Goal: Download file/media

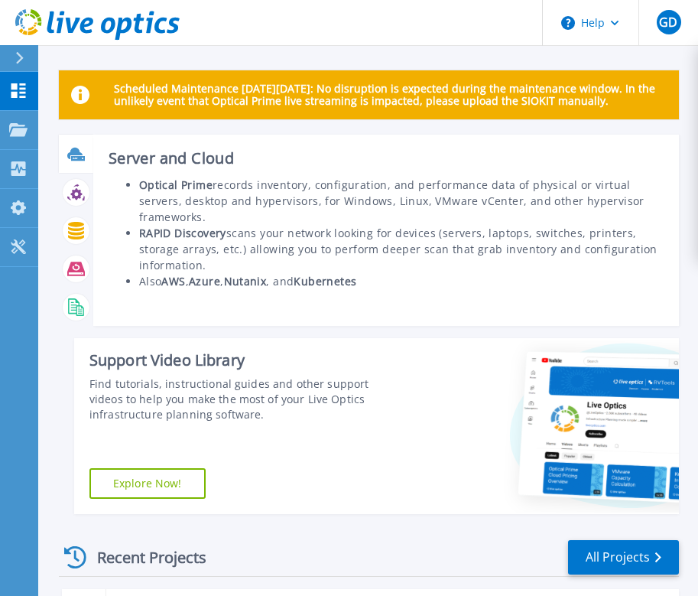
click at [468, 293] on div "Server and Cloud Optical Prime records inventory, configuration, and performanc…" at bounding box center [386, 230] width 586 height 191
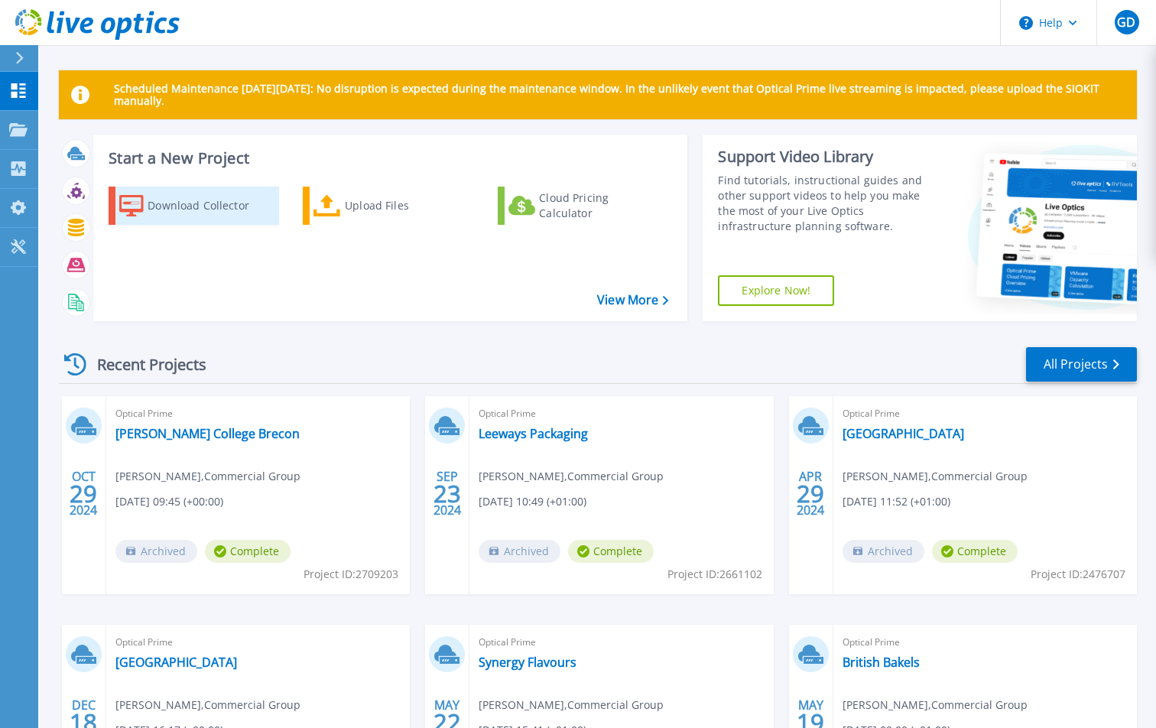
click at [184, 219] on div "Download Collector" at bounding box center [209, 205] width 122 height 31
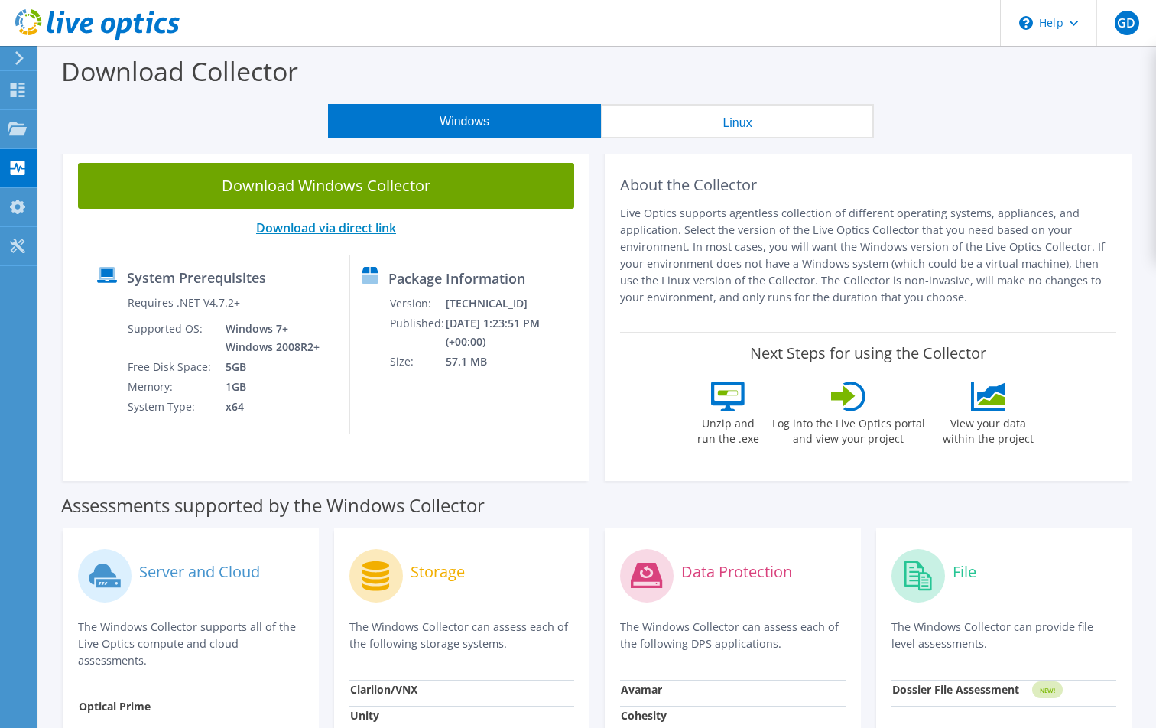
click at [395, 226] on link "Download via direct link" at bounding box center [326, 228] width 140 height 17
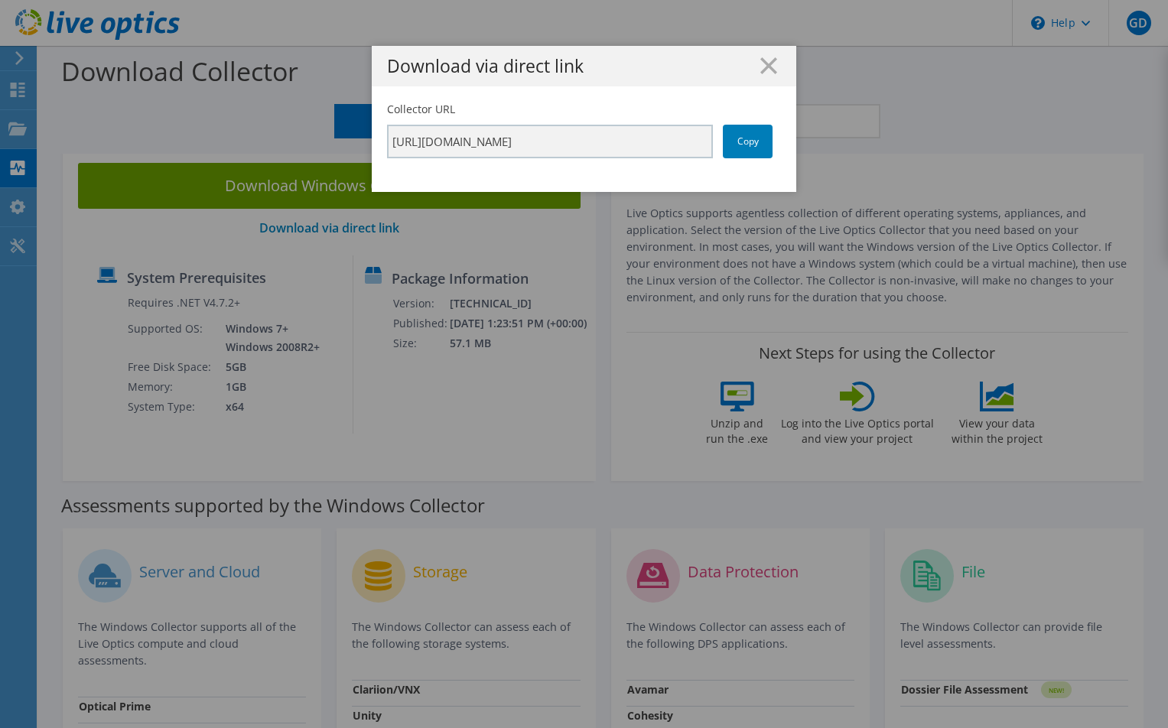
click at [762, 63] on line at bounding box center [768, 65] width 15 height 15
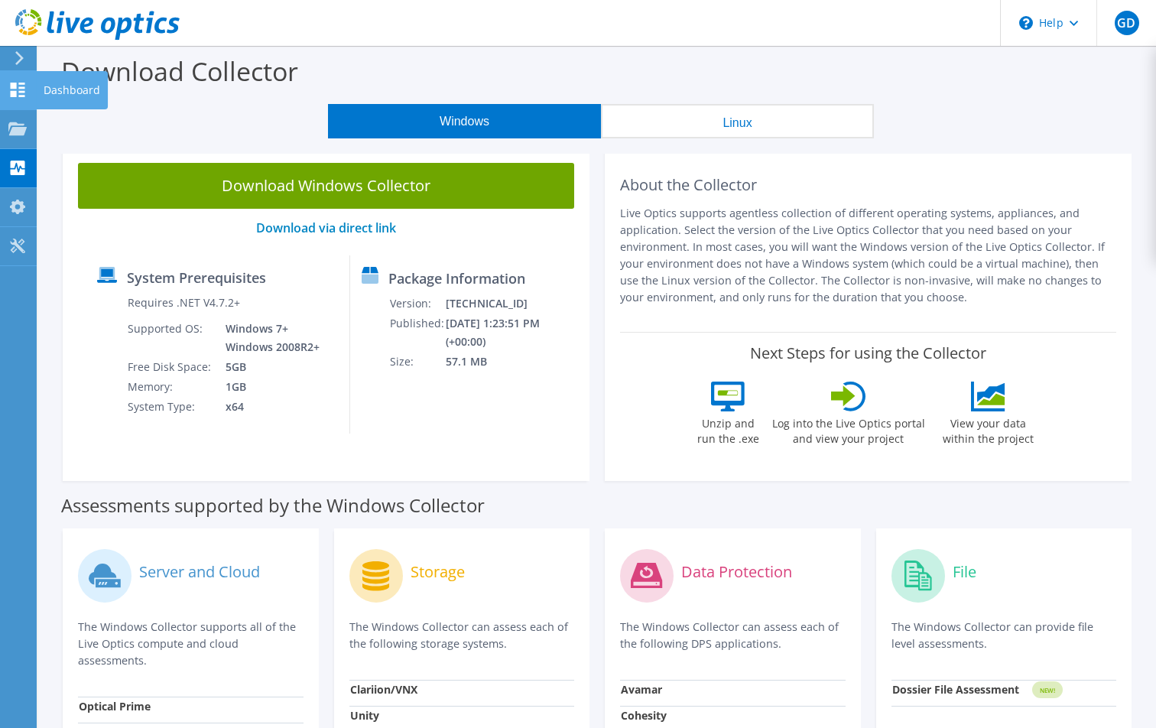
click at [14, 86] on use at bounding box center [18, 90] width 15 height 15
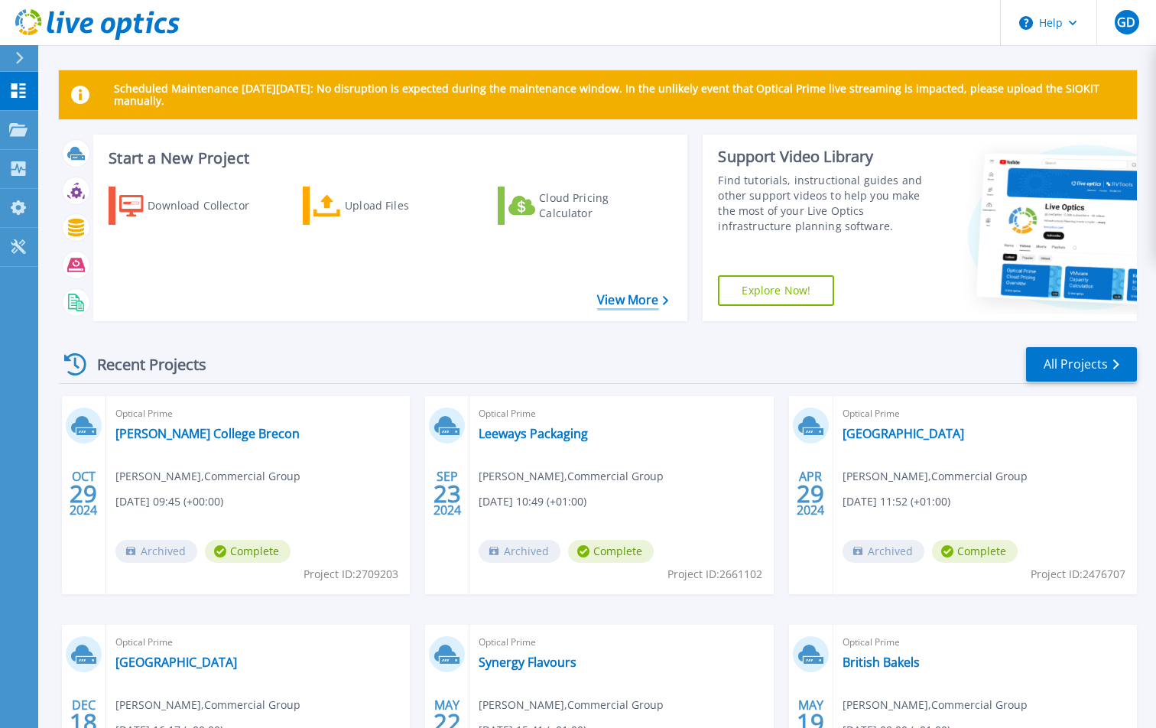
click at [652, 299] on link "View More" at bounding box center [632, 300] width 71 height 15
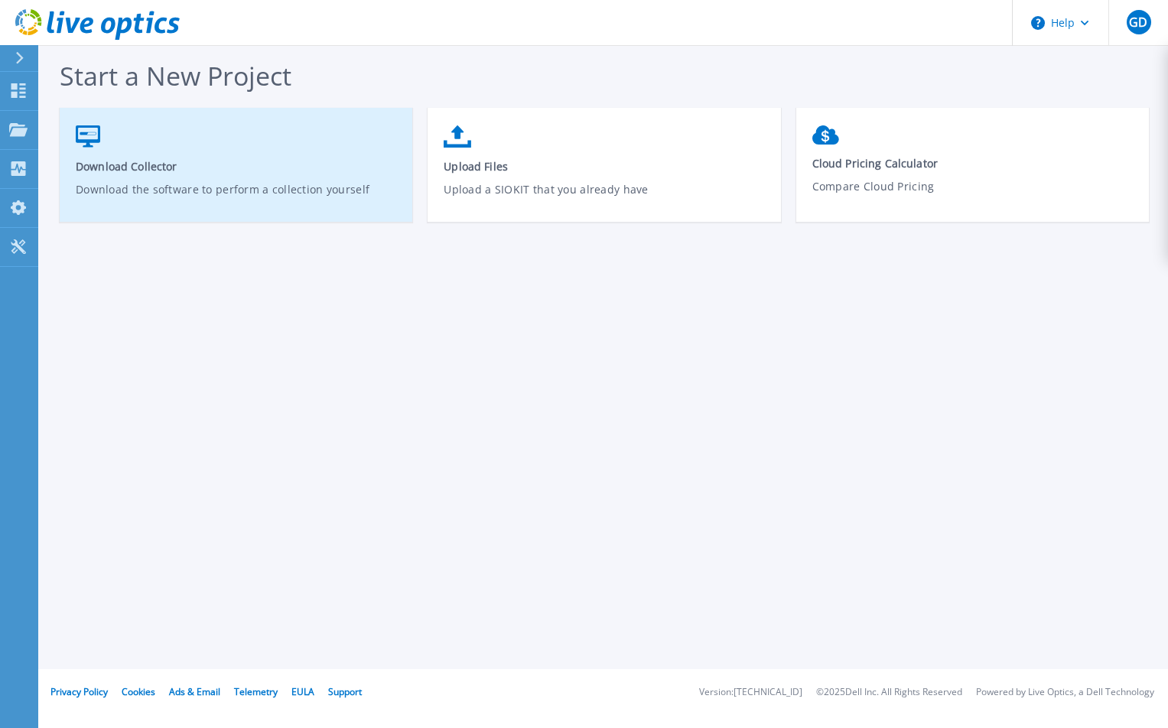
drag, startPoint x: 782, startPoint y: 523, endPoint x: 277, endPoint y: 151, distance: 626.9
click at [780, 522] on div "Start a New Project Download Collector Download the software to perform a colle…" at bounding box center [603, 334] width 1130 height 669
click at [277, 151] on link "Download Collector Download the software to perform a collection yourself" at bounding box center [236, 172] width 353 height 109
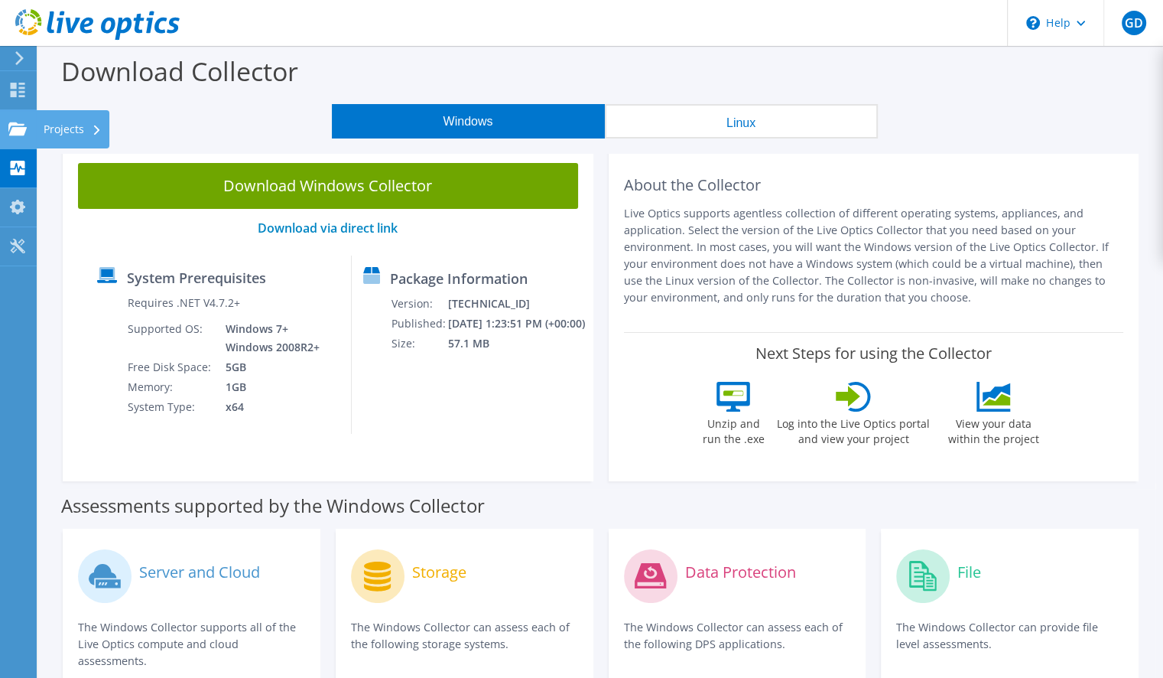
click at [53, 130] on div "Projects" at bounding box center [72, 129] width 73 height 38
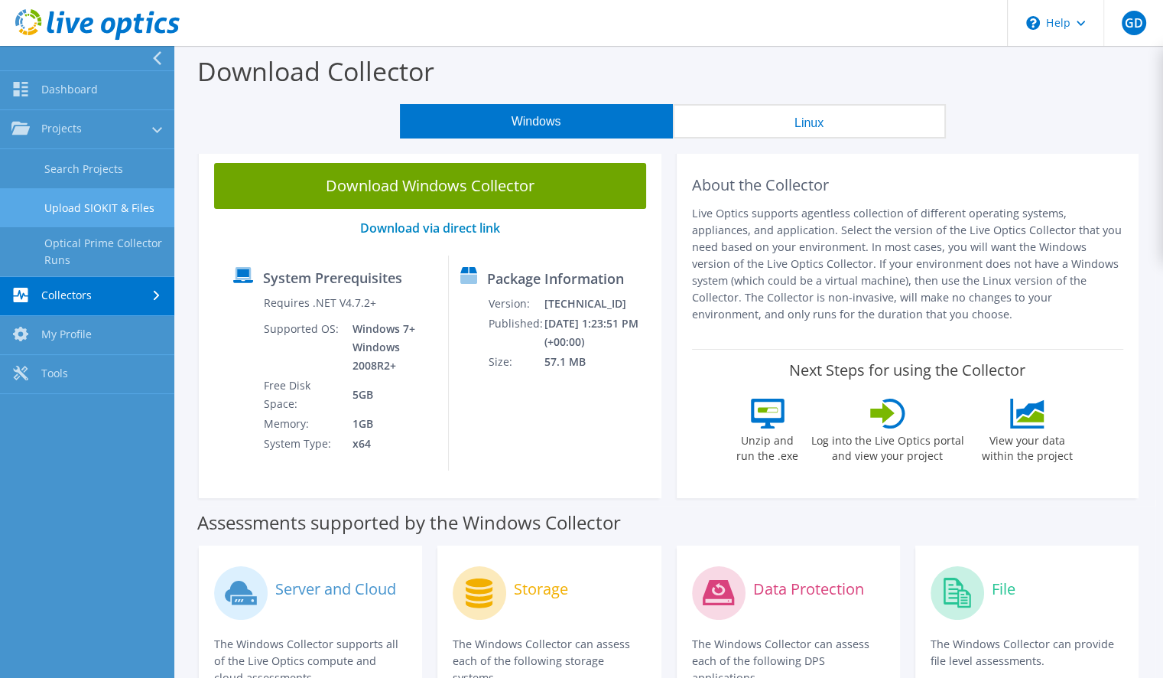
click at [137, 219] on link "Upload SIOKIT & Files" at bounding box center [87, 207] width 174 height 39
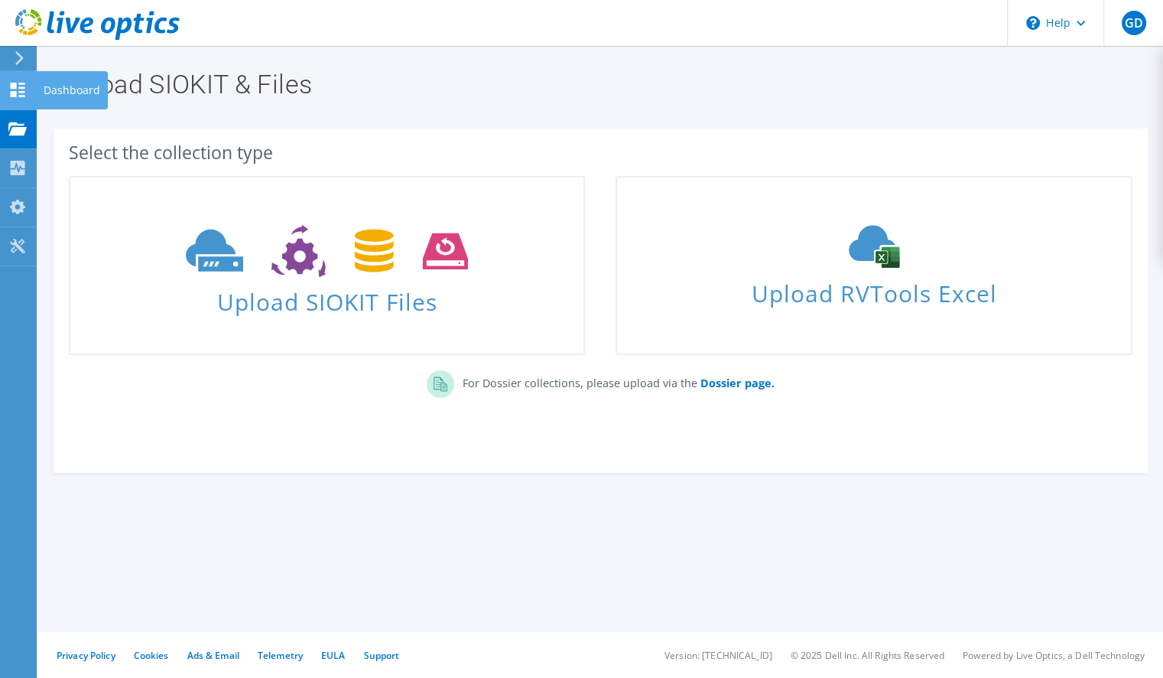
click at [52, 90] on div "Dashboard" at bounding box center [72, 90] width 72 height 38
